Goal: Navigation & Orientation: Find specific page/section

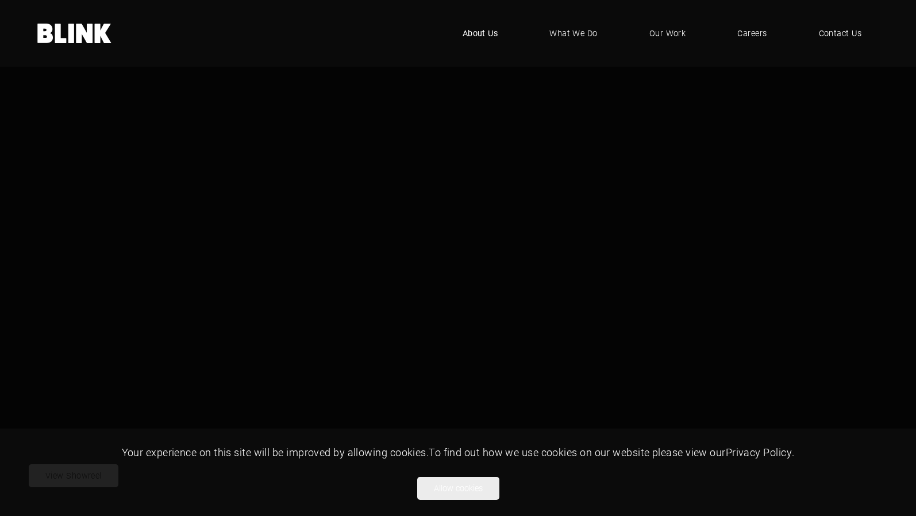
click at [479, 32] on span "About Us" at bounding box center [481, 33] width 36 height 13
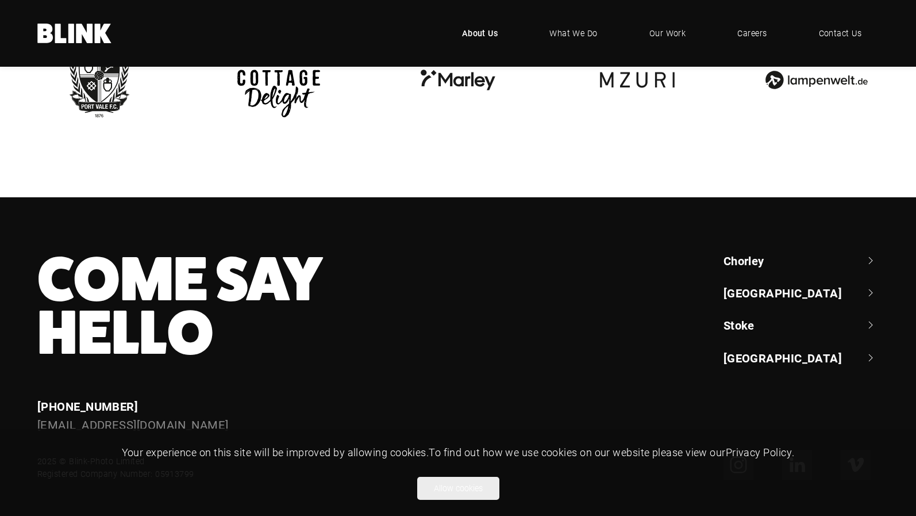
scroll to position [2705, 0]
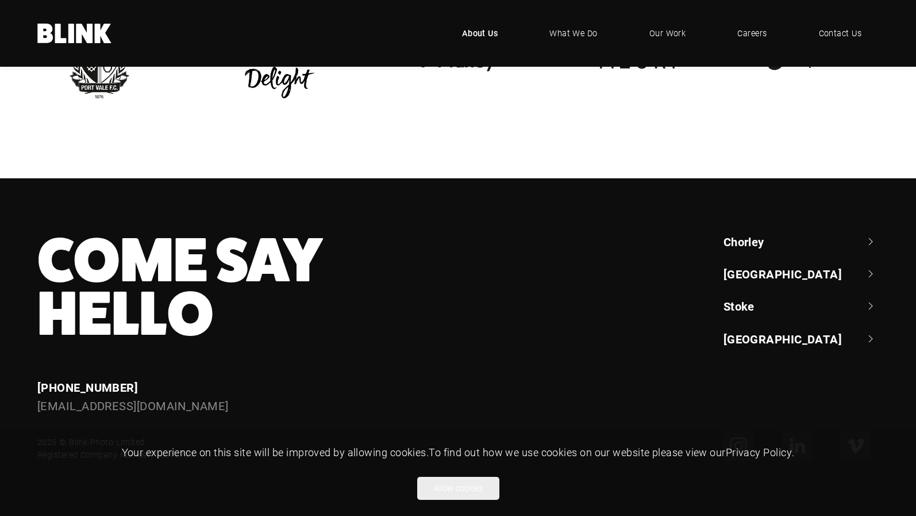
click at [870, 272] on link "[GEOGRAPHIC_DATA]" at bounding box center [801, 274] width 155 height 16
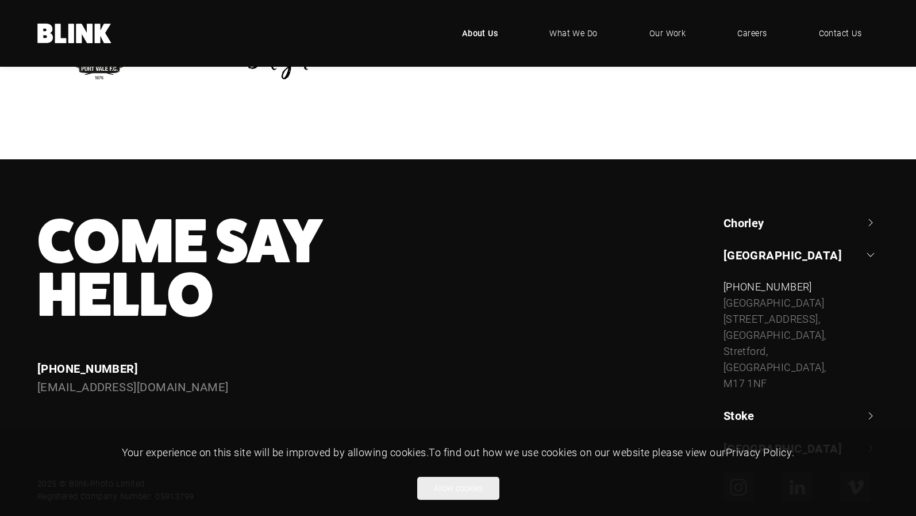
click at [872, 263] on link "[GEOGRAPHIC_DATA]" at bounding box center [801, 255] width 155 height 16
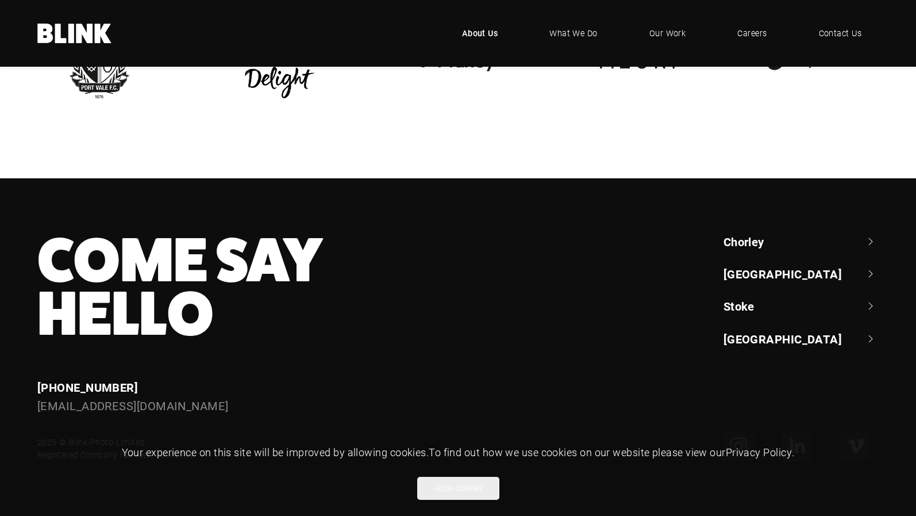
click at [871, 272] on link "[GEOGRAPHIC_DATA]" at bounding box center [801, 274] width 155 height 16
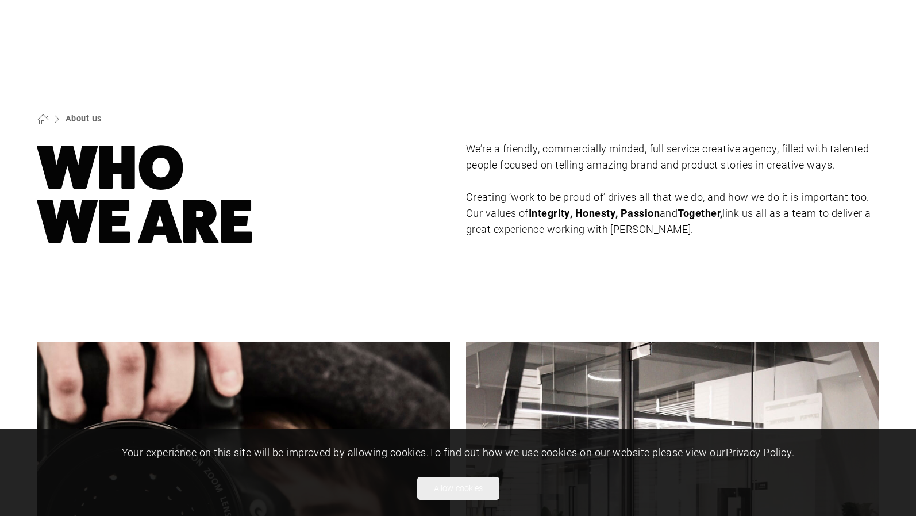
scroll to position [0, 0]
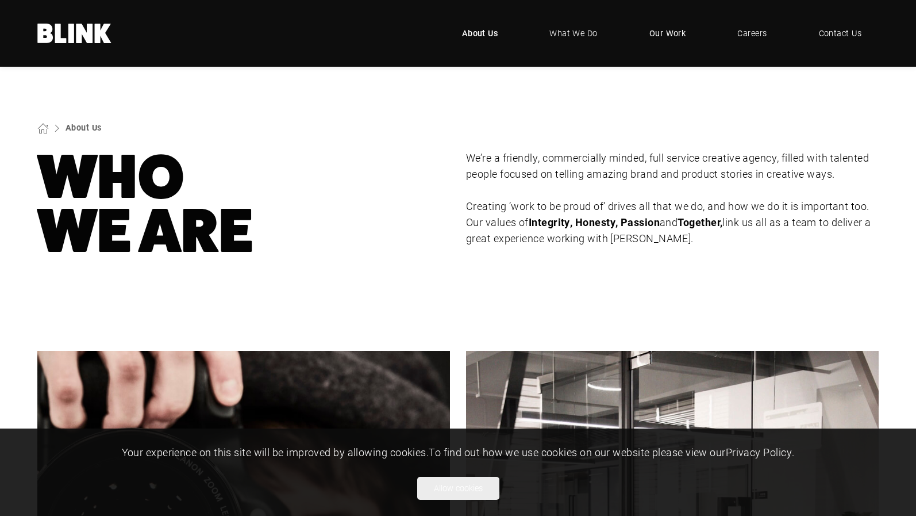
click at [665, 32] on span "Our Work" at bounding box center [668, 33] width 37 height 13
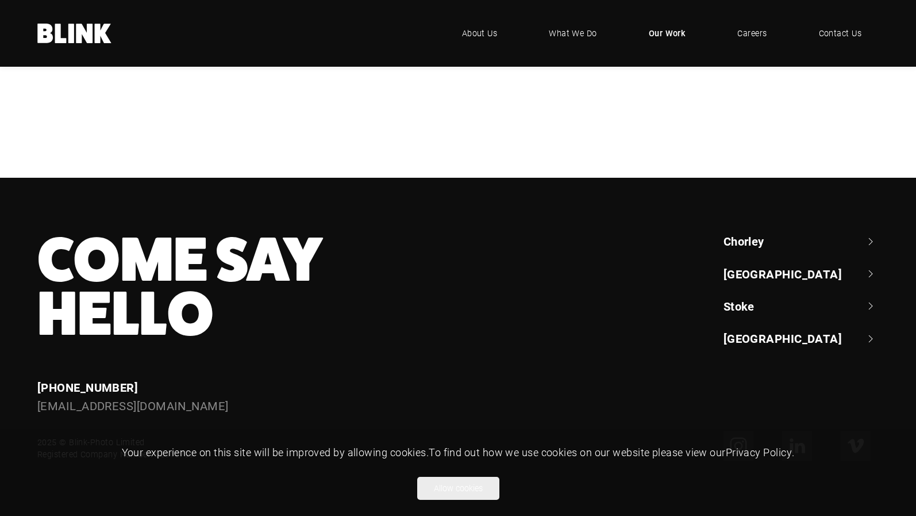
scroll to position [793, 0]
click at [0, 0] on div "Bedeck" at bounding box center [0, 0] width 0 height 0
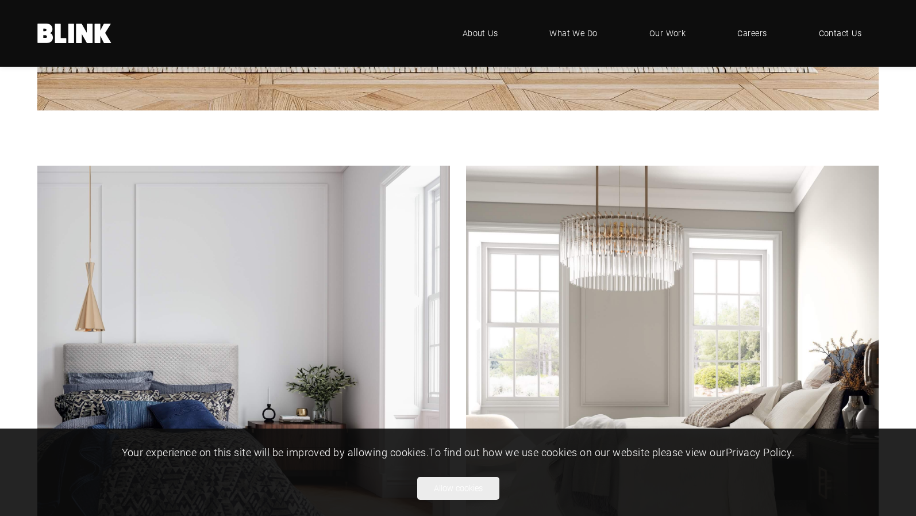
scroll to position [1640, 0]
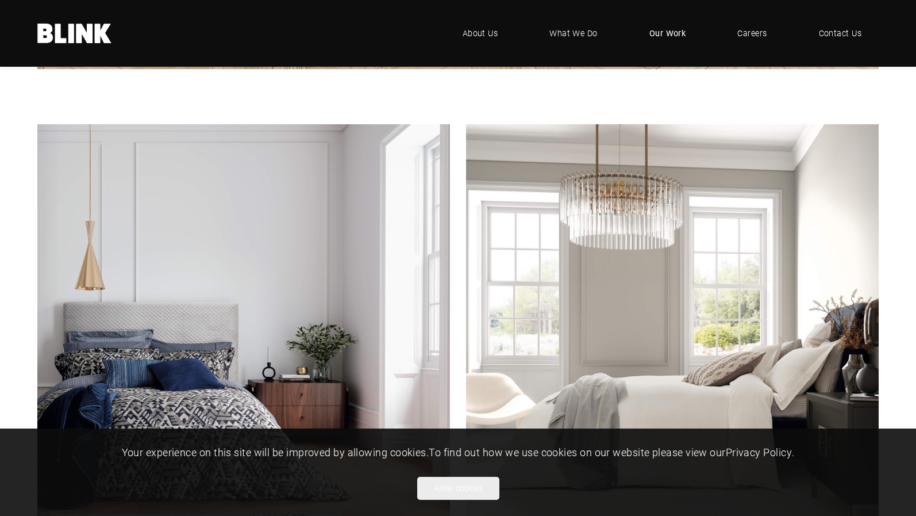
click at [674, 28] on span "Our Work" at bounding box center [668, 33] width 37 height 13
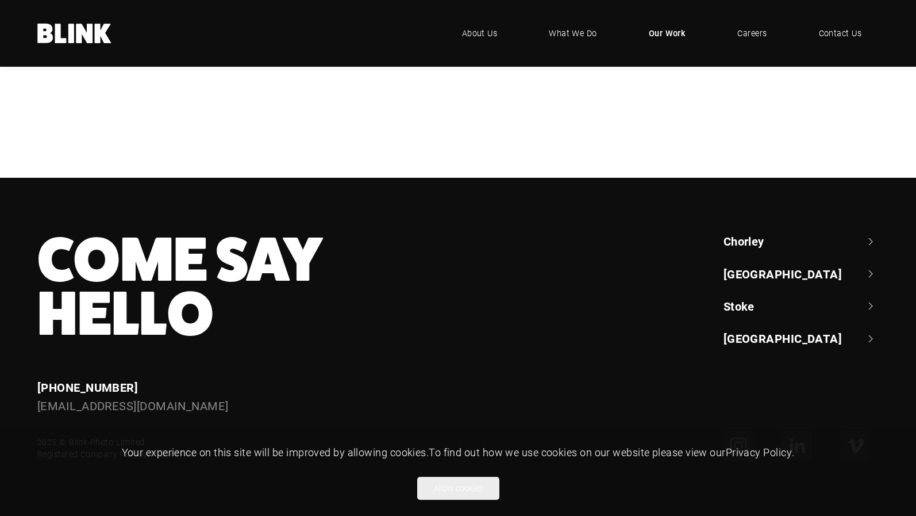
scroll to position [824, 0]
